Goal: Task Accomplishment & Management: Manage account settings

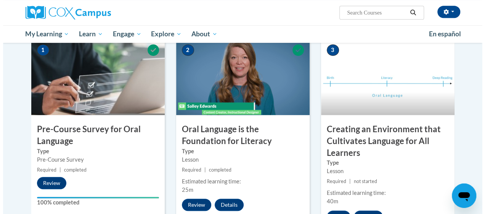
scroll to position [331, 0]
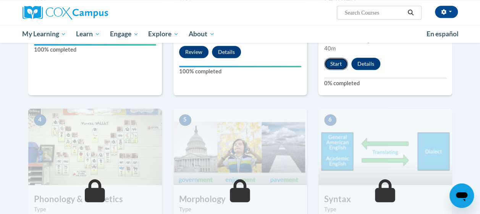
click at [340, 61] on button "Start" at bounding box center [336, 64] width 24 height 12
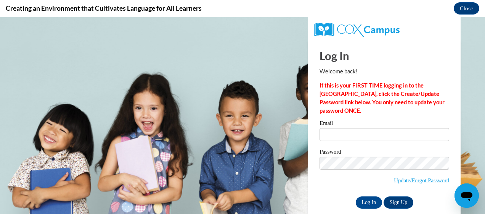
scroll to position [0, 0]
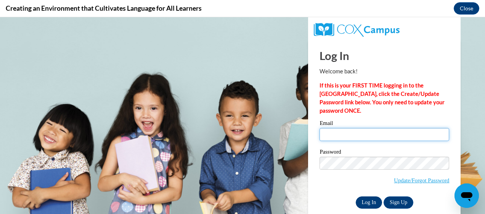
type input "[PERSON_NAME][EMAIL_ADDRESS][DOMAIN_NAME]"
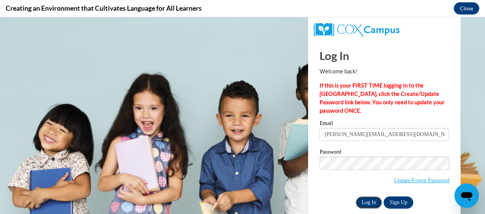
click at [372, 200] on input "Log In" at bounding box center [369, 202] width 27 height 12
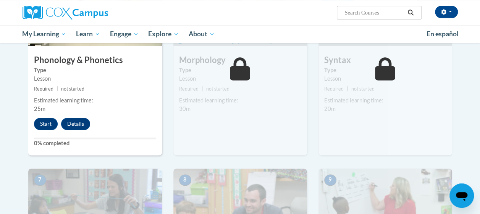
scroll to position [432, 0]
